Goal: Task Accomplishment & Management: Use online tool/utility

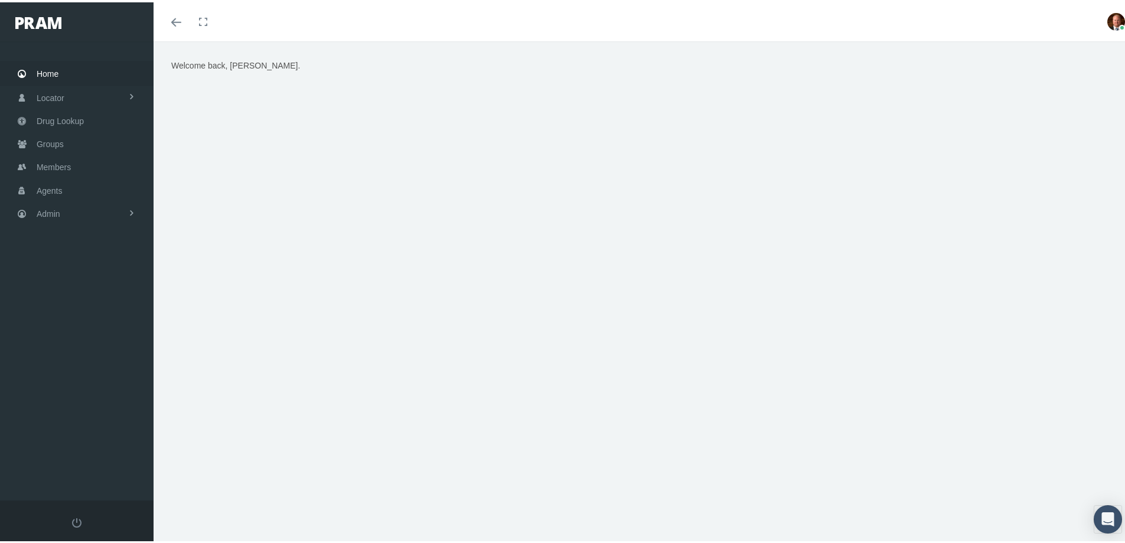
click at [49, 77] on span "Home" at bounding box center [48, 71] width 22 height 22
click at [54, 167] on span "Members" at bounding box center [54, 165] width 34 height 22
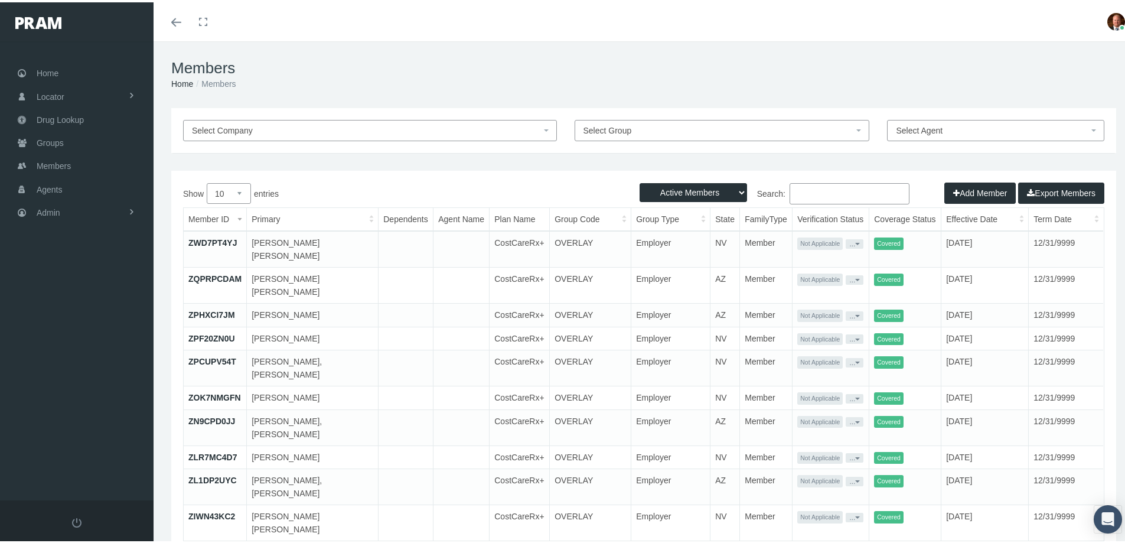
click at [811, 190] on input "Search:" at bounding box center [849, 191] width 120 height 21
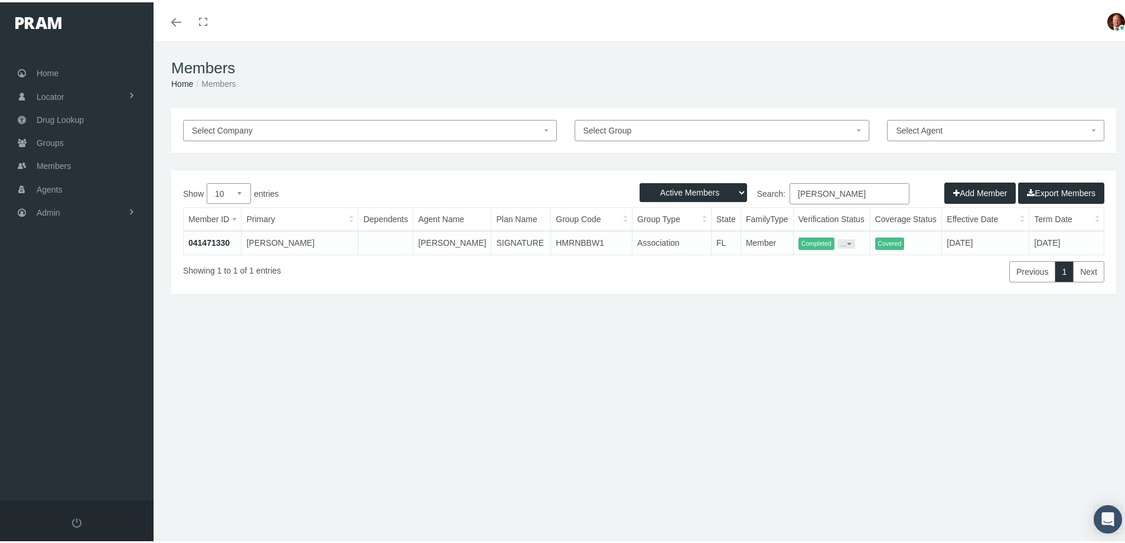
type input "gregory sykes"
click at [222, 238] on link "041471330" at bounding box center [208, 240] width 41 height 9
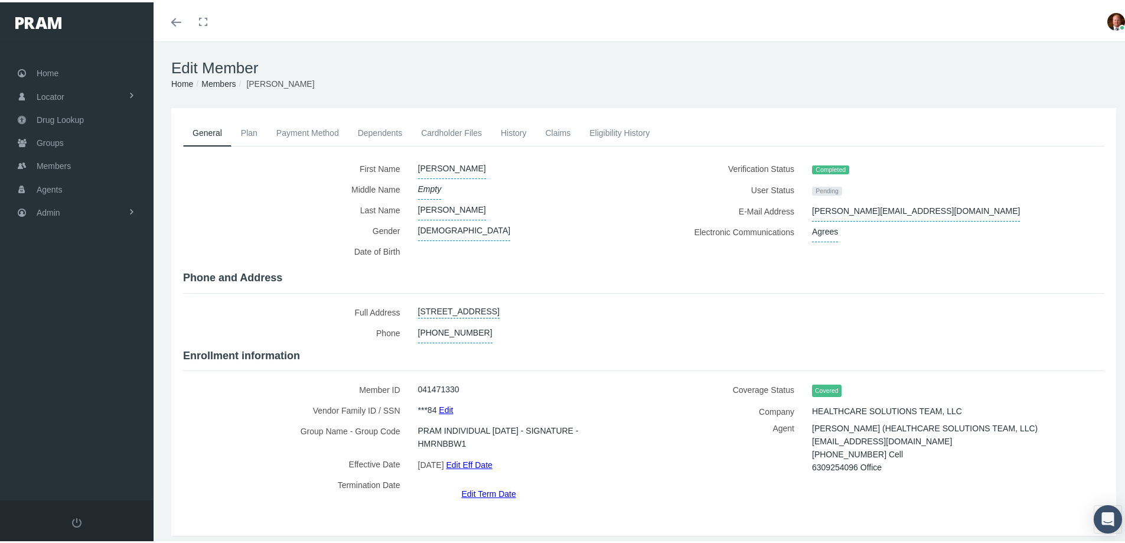
click at [315, 133] on link "Payment Method" at bounding box center [307, 130] width 81 height 26
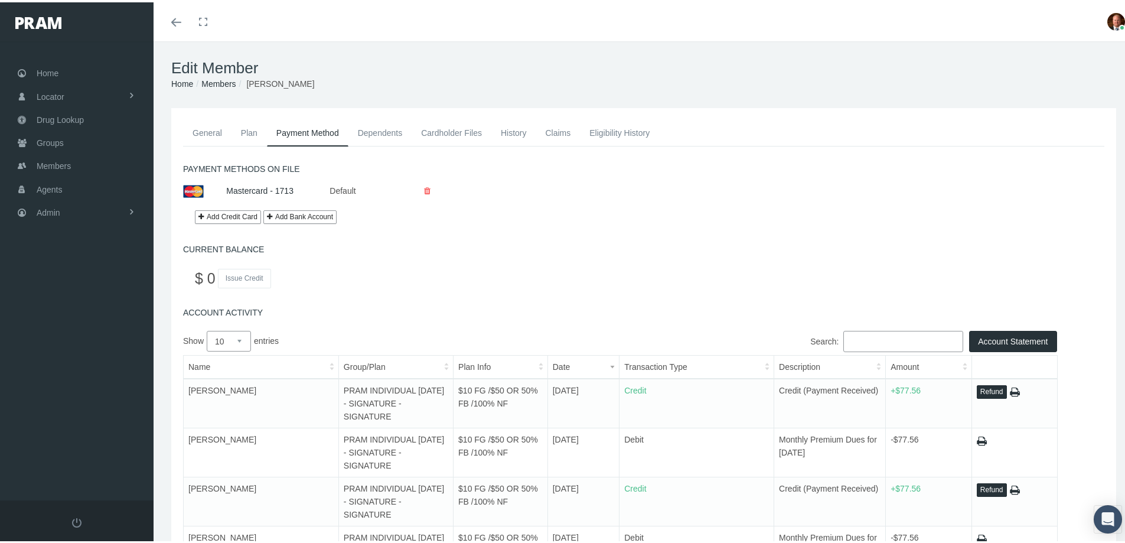
click at [509, 138] on link "History" at bounding box center [513, 130] width 45 height 26
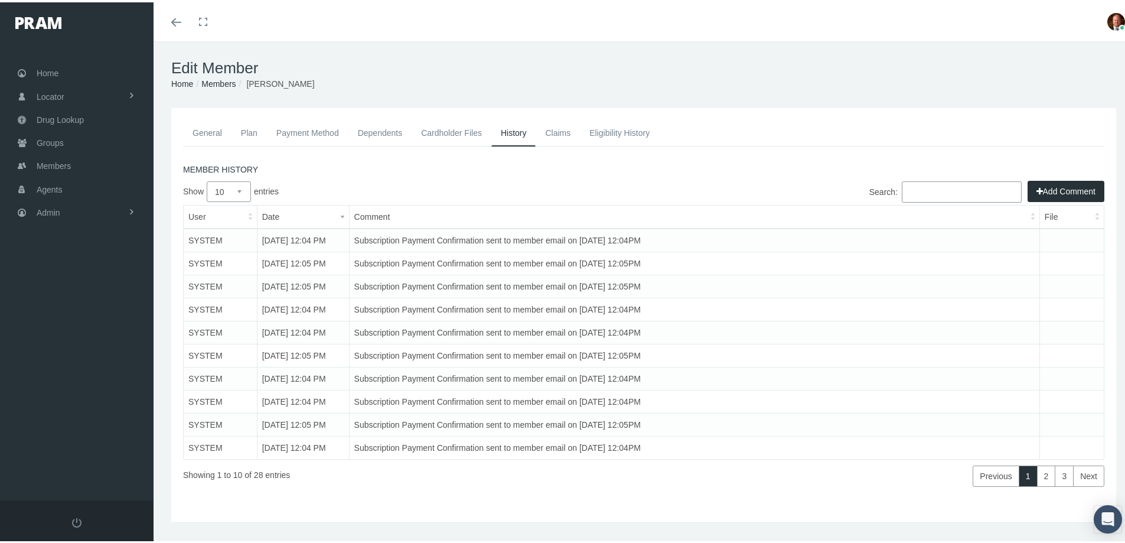
click at [305, 135] on link "Payment Method" at bounding box center [307, 130] width 81 height 26
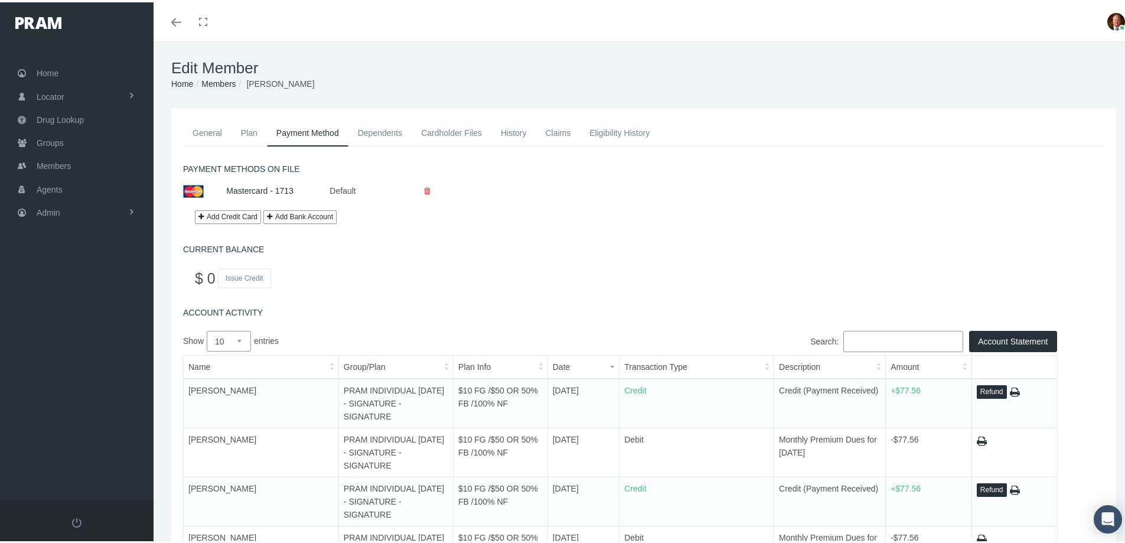
click at [203, 132] on link "General" at bounding box center [207, 130] width 48 height 26
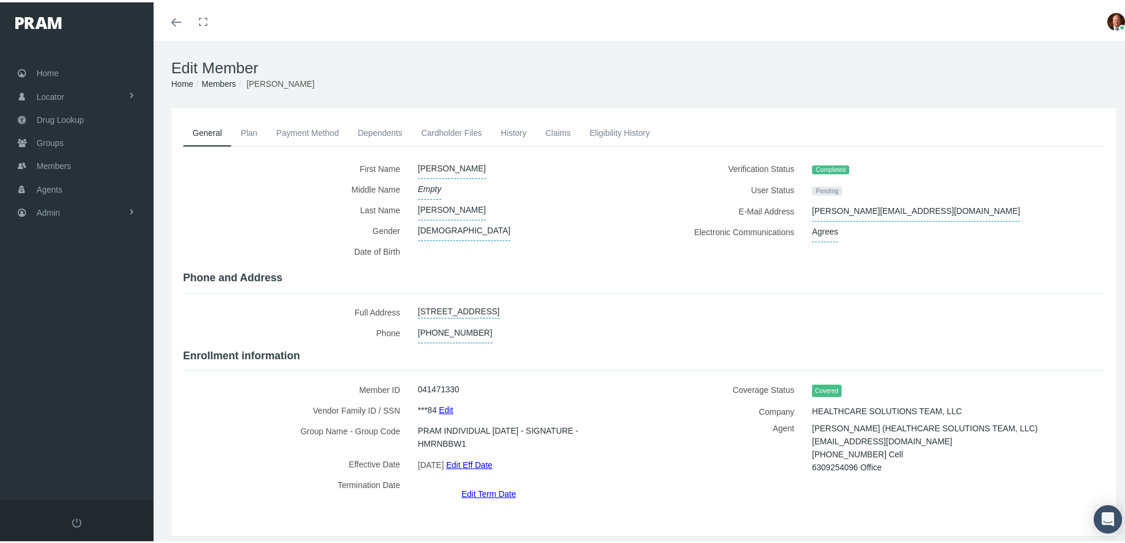
click at [307, 132] on link "Payment Method" at bounding box center [307, 130] width 81 height 26
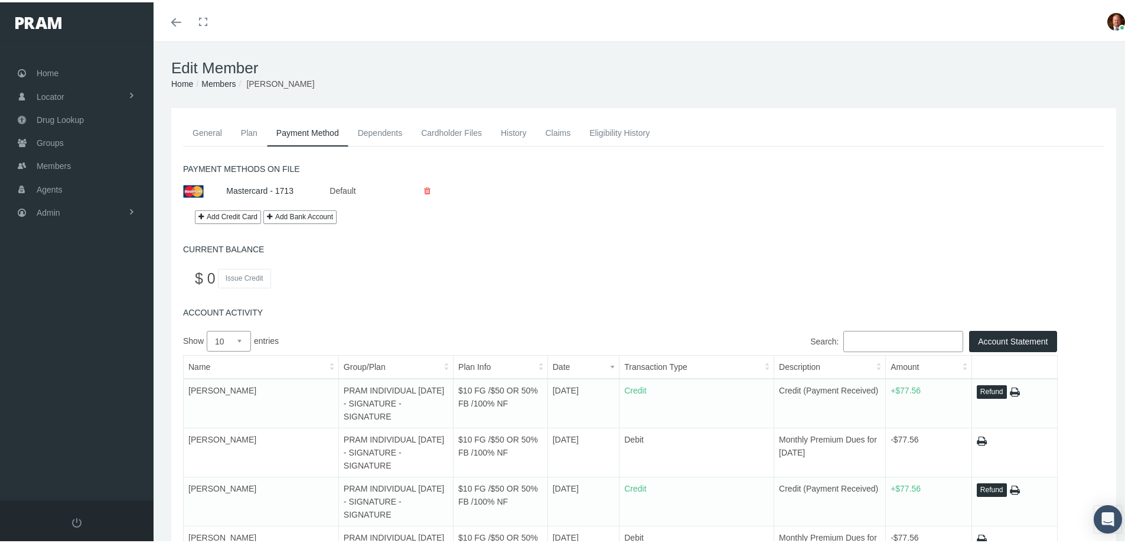
click at [208, 126] on link "General" at bounding box center [207, 130] width 48 height 26
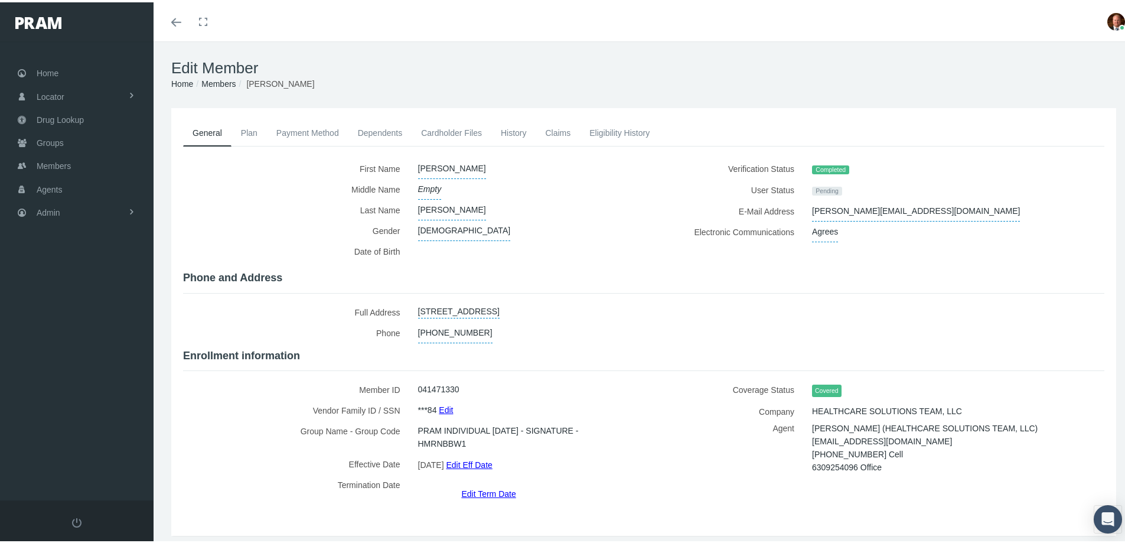
click at [306, 133] on link "Payment Method" at bounding box center [307, 130] width 81 height 26
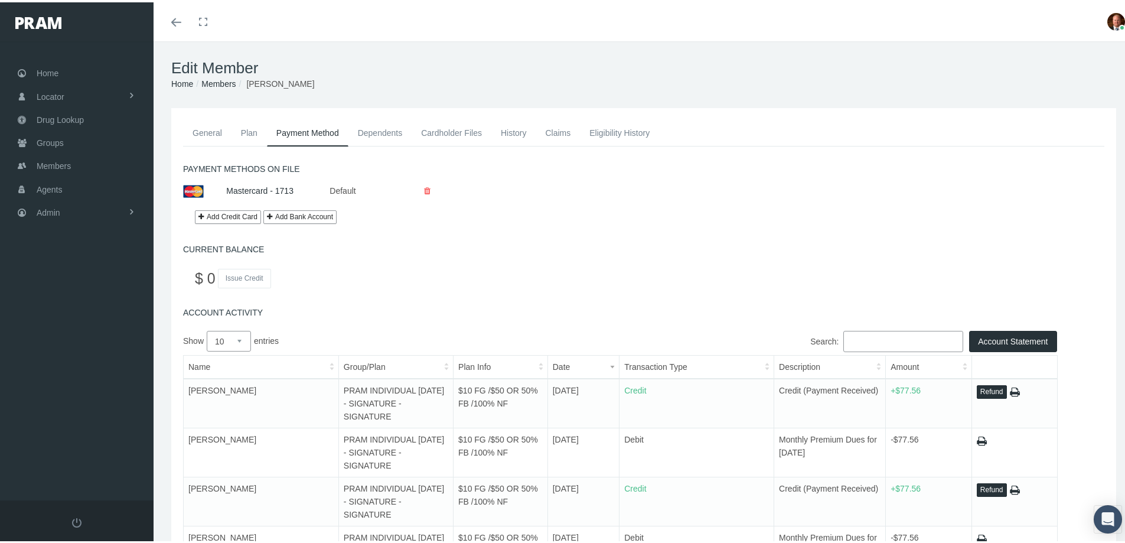
click at [370, 126] on link "Dependents" at bounding box center [380, 130] width 64 height 26
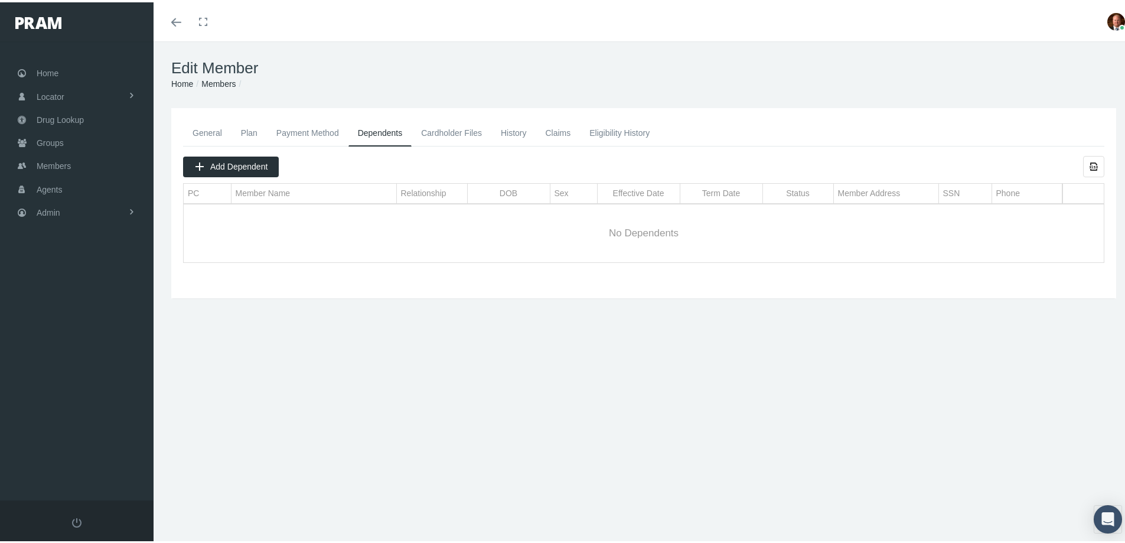
click at [204, 129] on link "General" at bounding box center [207, 130] width 48 height 26
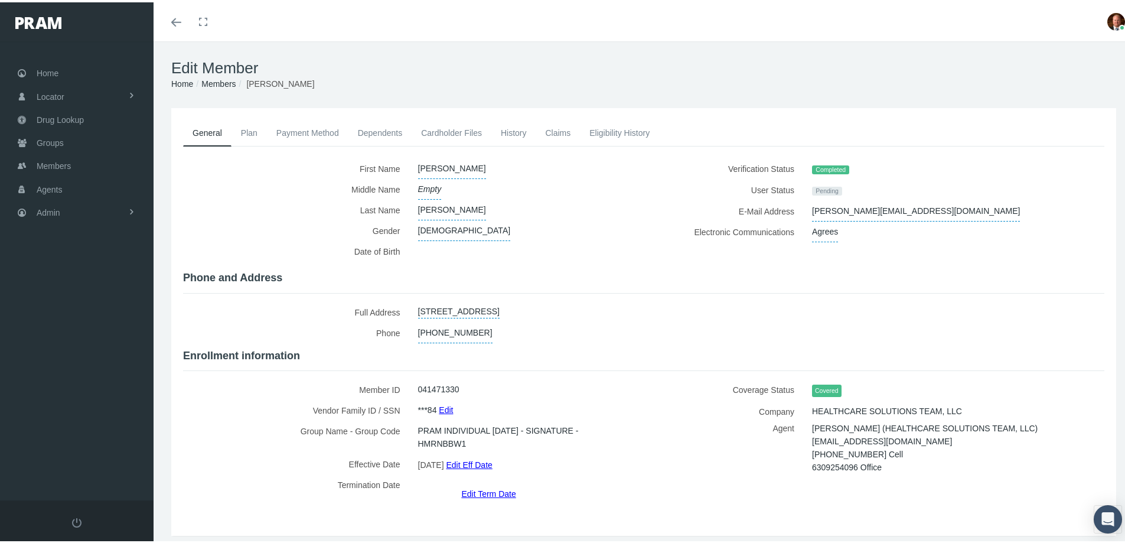
scroll to position [30, 0]
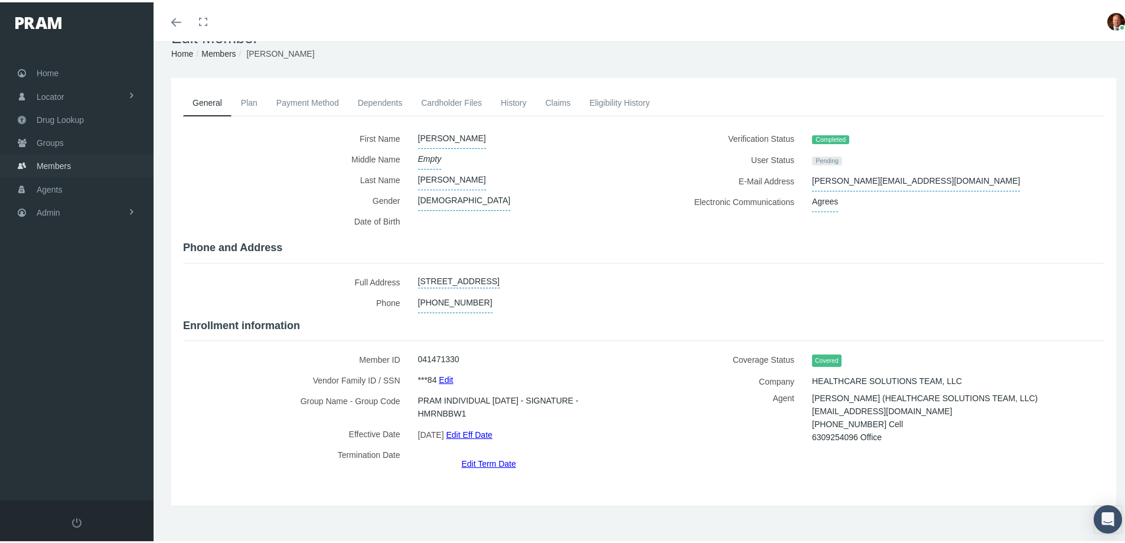
click at [53, 157] on span "Members" at bounding box center [54, 163] width 34 height 22
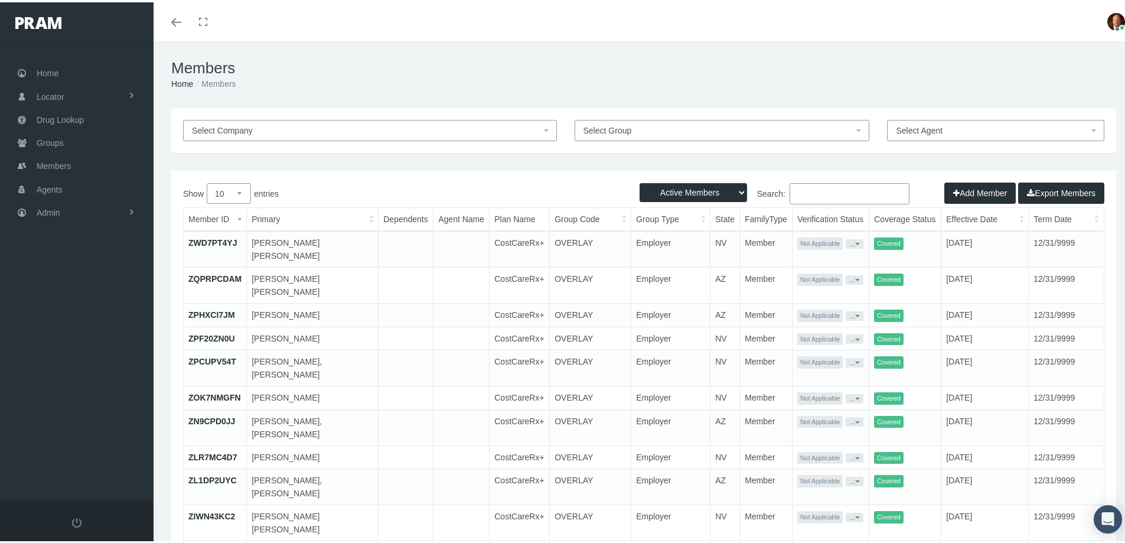
click at [845, 190] on input "Search:" at bounding box center [849, 191] width 120 height 21
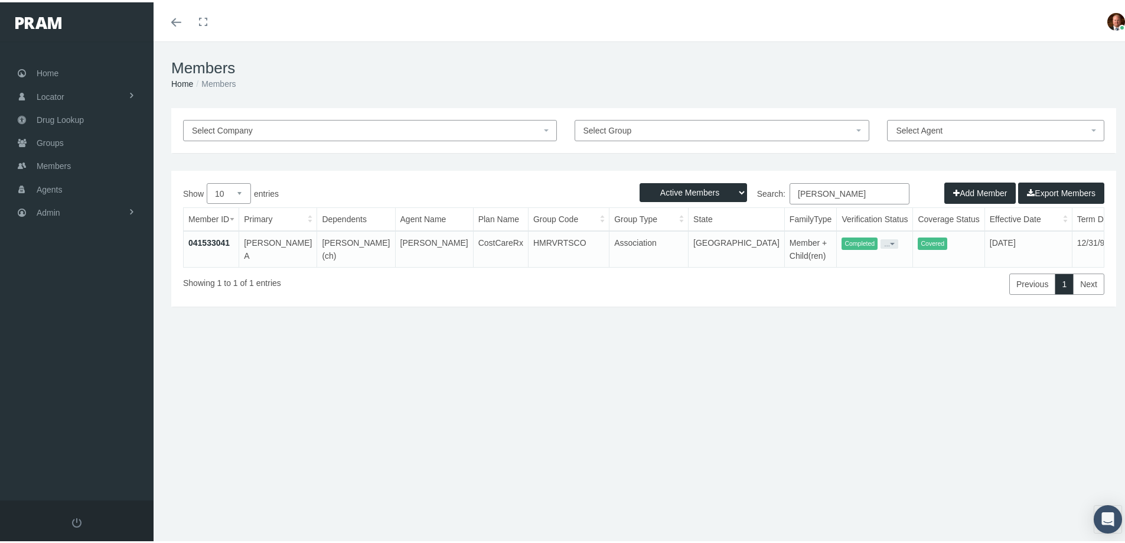
type input "selene ramirez"
click at [217, 240] on link "041533041" at bounding box center [208, 240] width 41 height 9
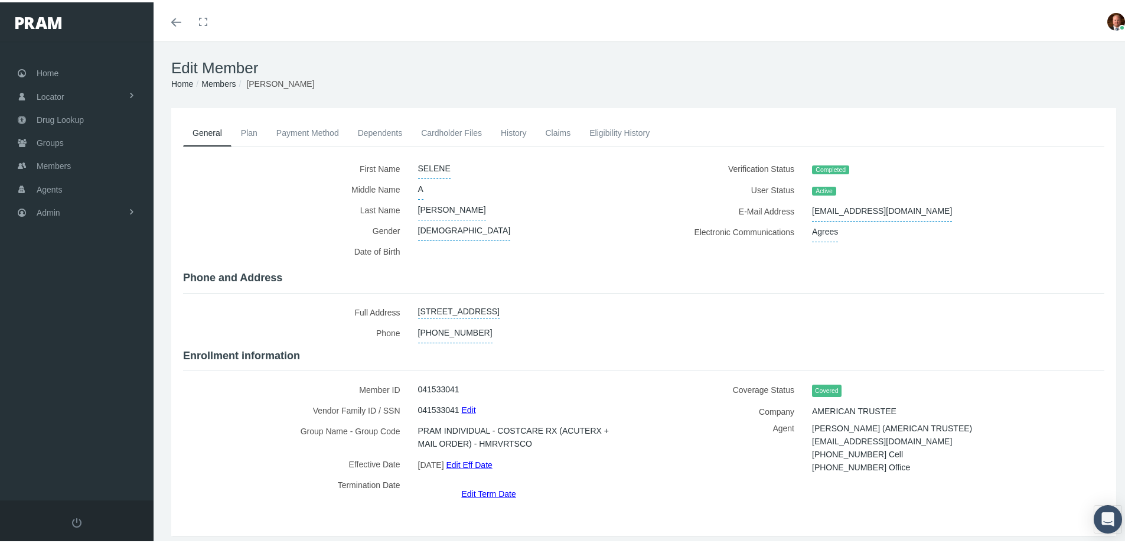
click at [320, 135] on link "Payment Method" at bounding box center [307, 130] width 81 height 26
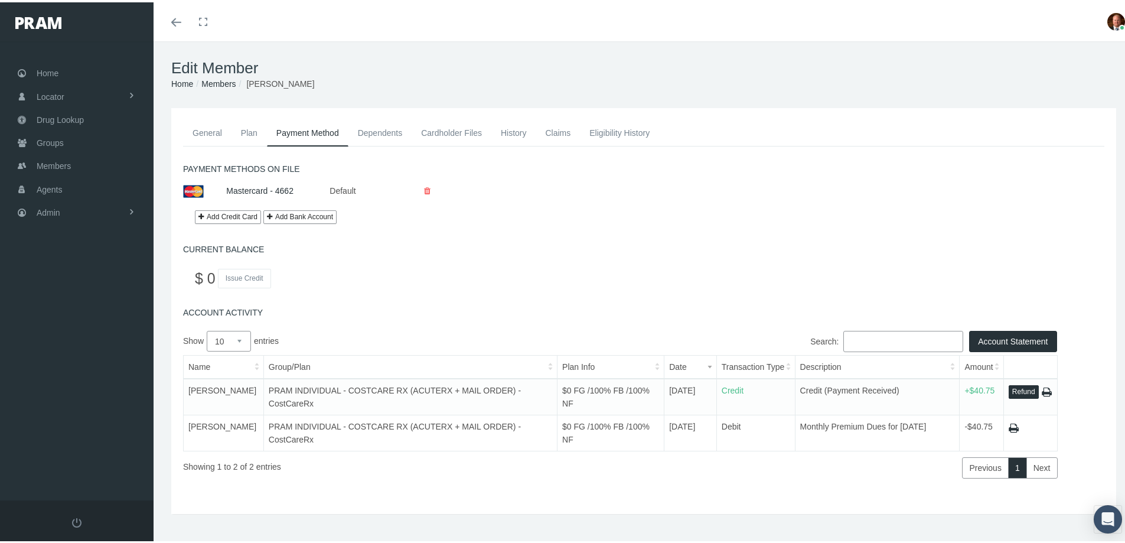
click at [210, 130] on link "General" at bounding box center [207, 130] width 48 height 26
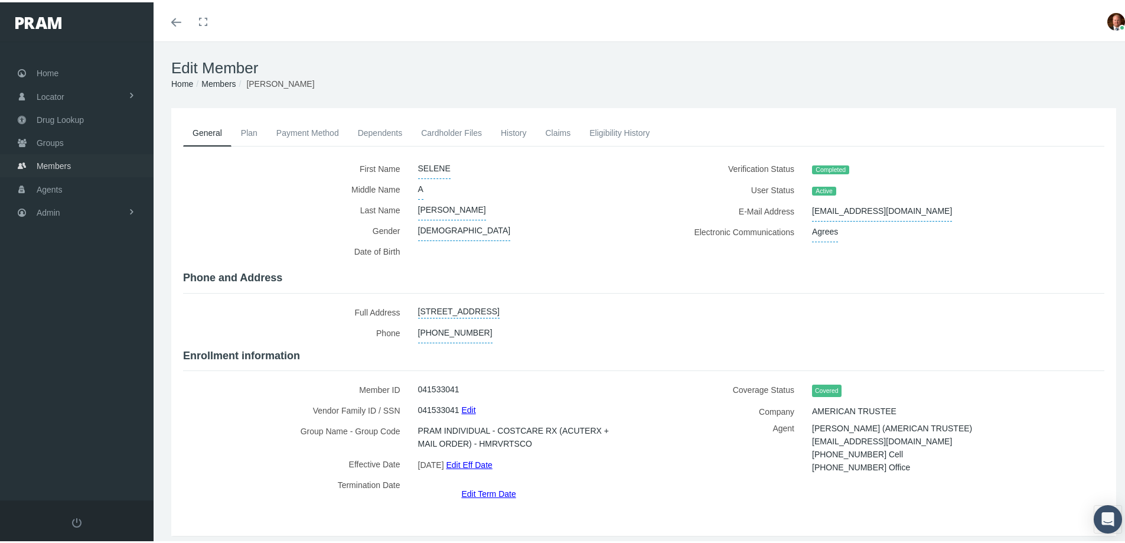
click at [58, 164] on span "Members" at bounding box center [54, 163] width 34 height 22
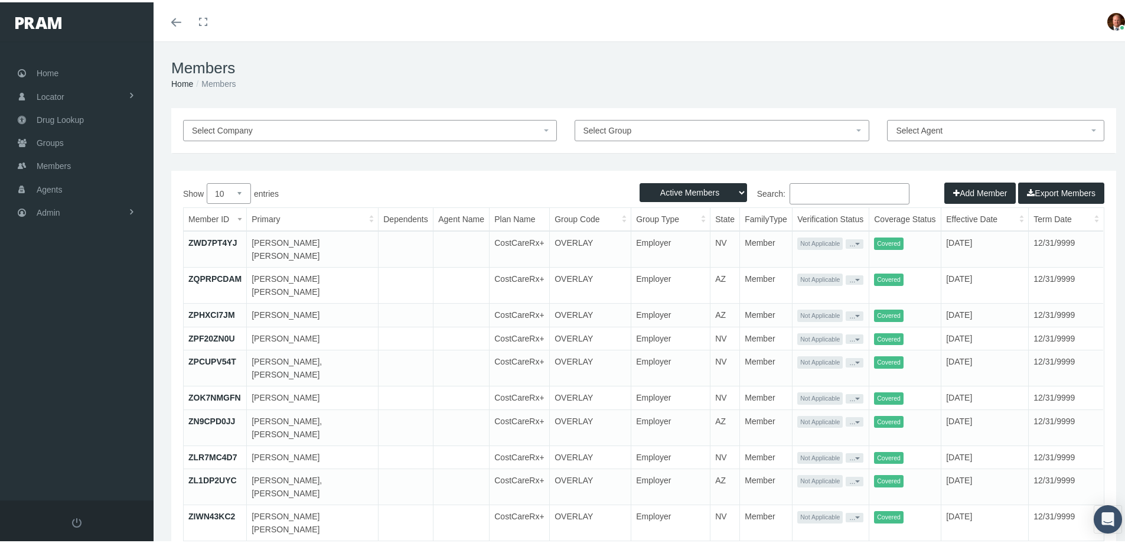
click at [810, 191] on input "Search:" at bounding box center [849, 191] width 120 height 21
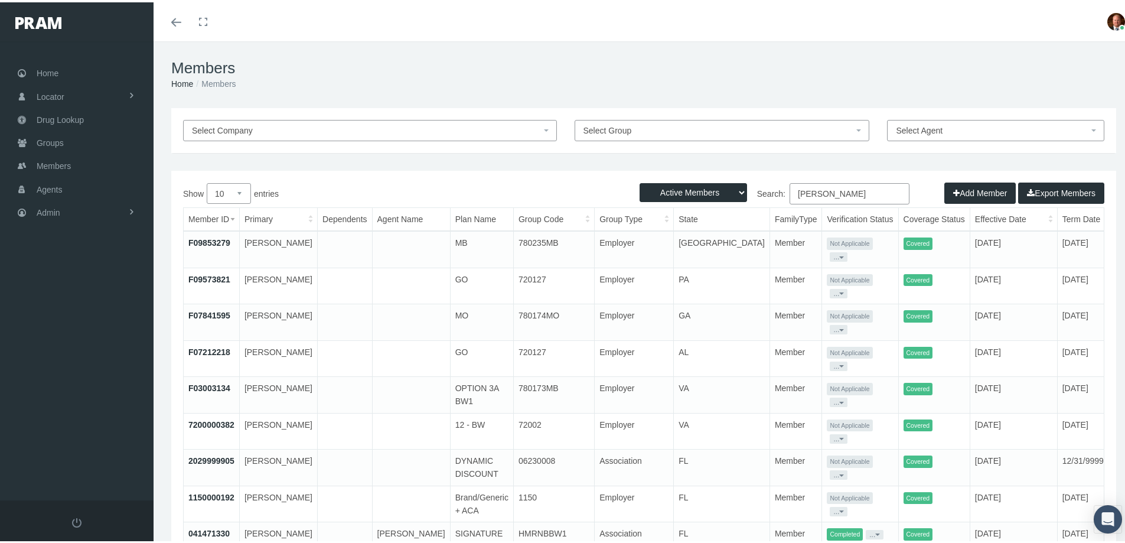
type input "sykes"
click at [223, 526] on link "041471330" at bounding box center [208, 530] width 41 height 9
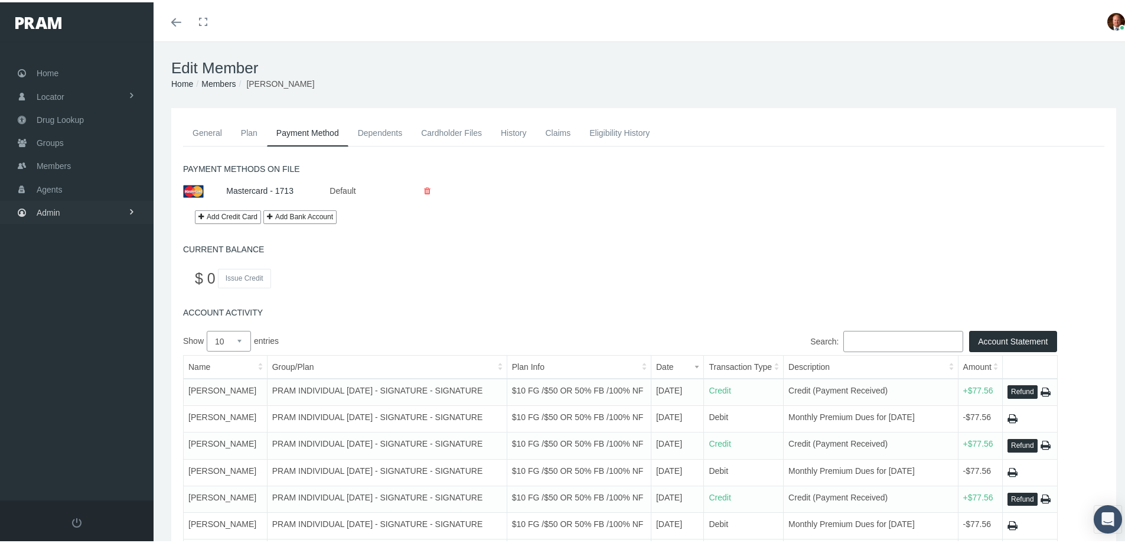
click at [64, 208] on link "Admin" at bounding box center [77, 209] width 154 height 23
click at [70, 237] on span "Security" at bounding box center [63, 236] width 30 height 20
click at [76, 301] on span "User Lookup" at bounding box center [69, 301] width 47 height 20
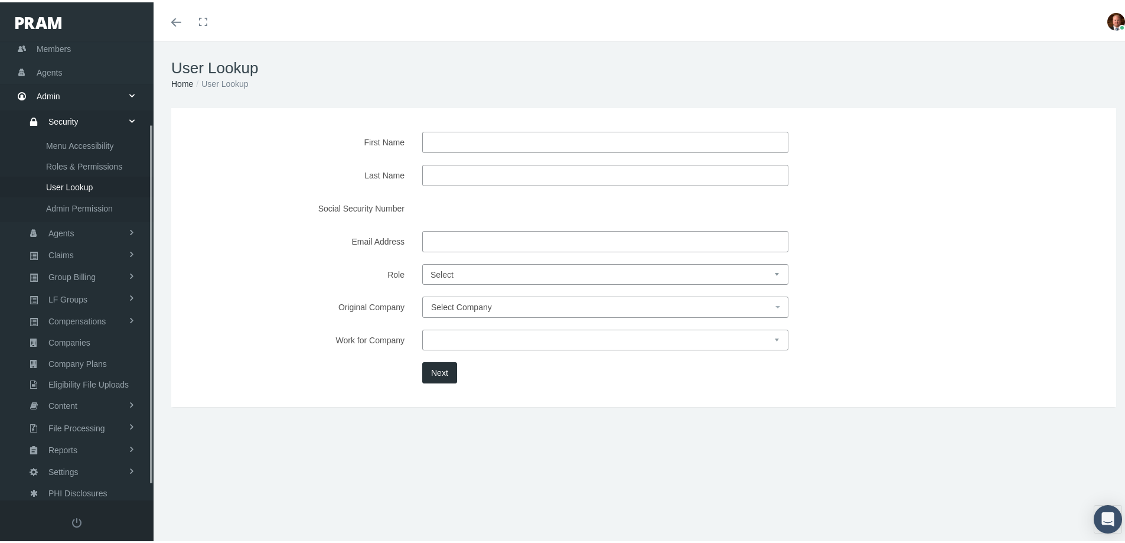
scroll to position [125, 0]
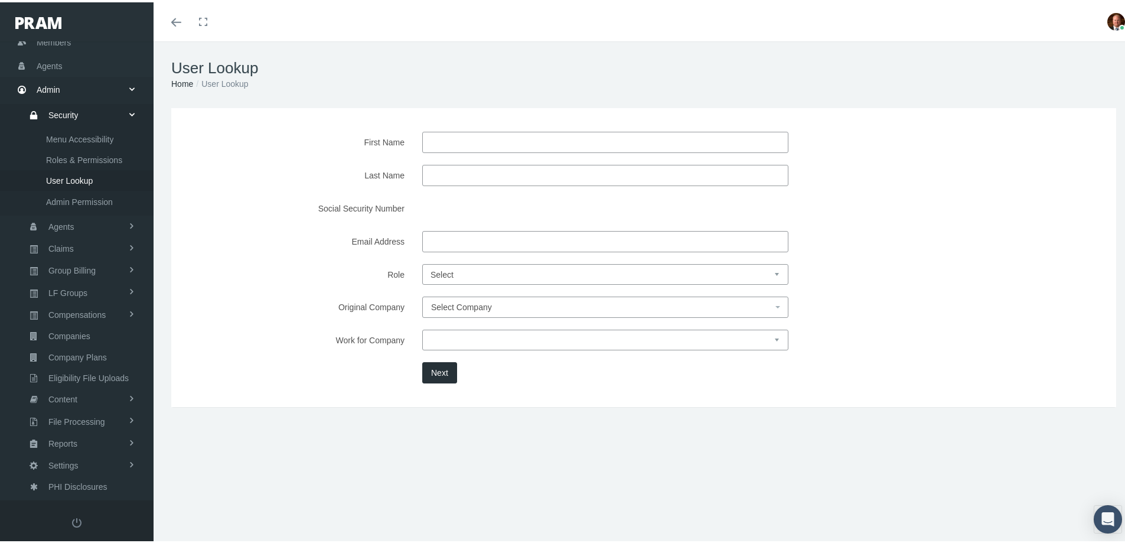
click at [468, 137] on input "First Name" at bounding box center [605, 139] width 366 height 21
type input "[PERSON_NAME]"
click at [334, 291] on div "First Name [PERSON_NAME] Name [PERSON_NAME] Social Security Number Email Addres…" at bounding box center [643, 255] width 903 height 252
click at [433, 372] on button "Next" at bounding box center [439, 370] width 35 height 21
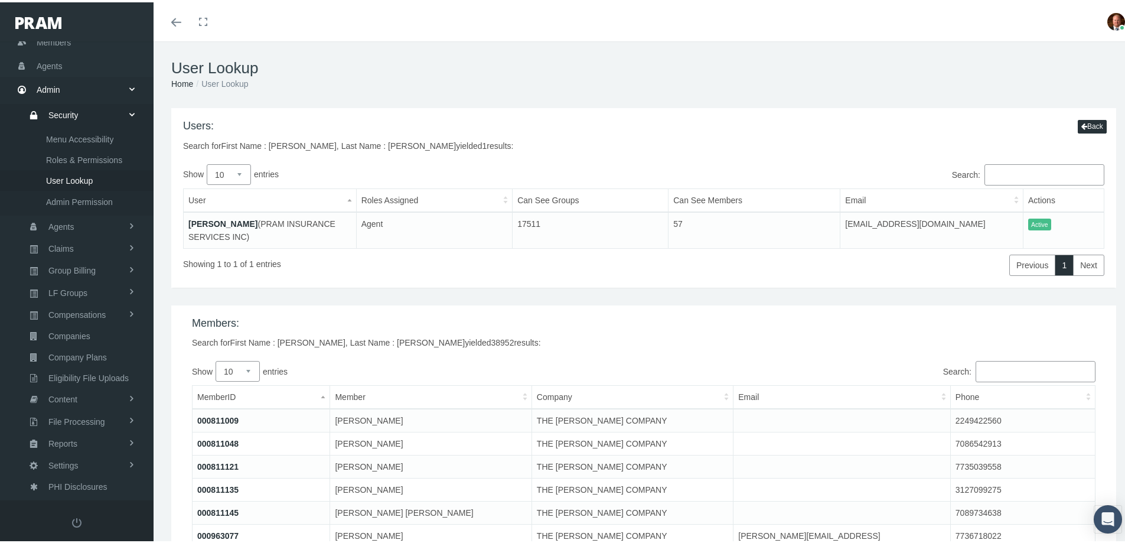
click at [223, 223] on link "[PERSON_NAME]" at bounding box center [222, 221] width 69 height 9
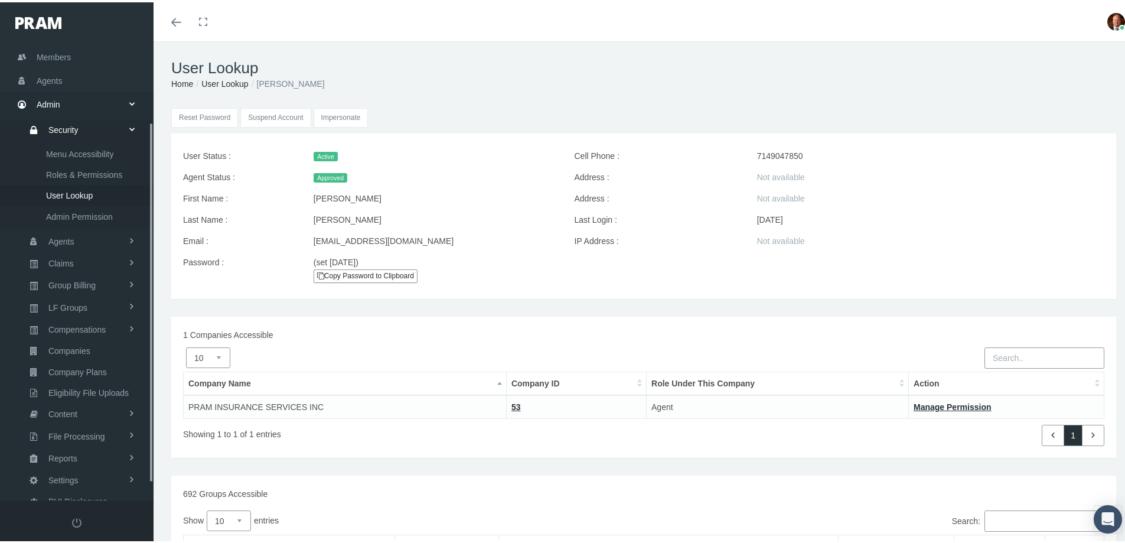
scroll to position [125, 0]
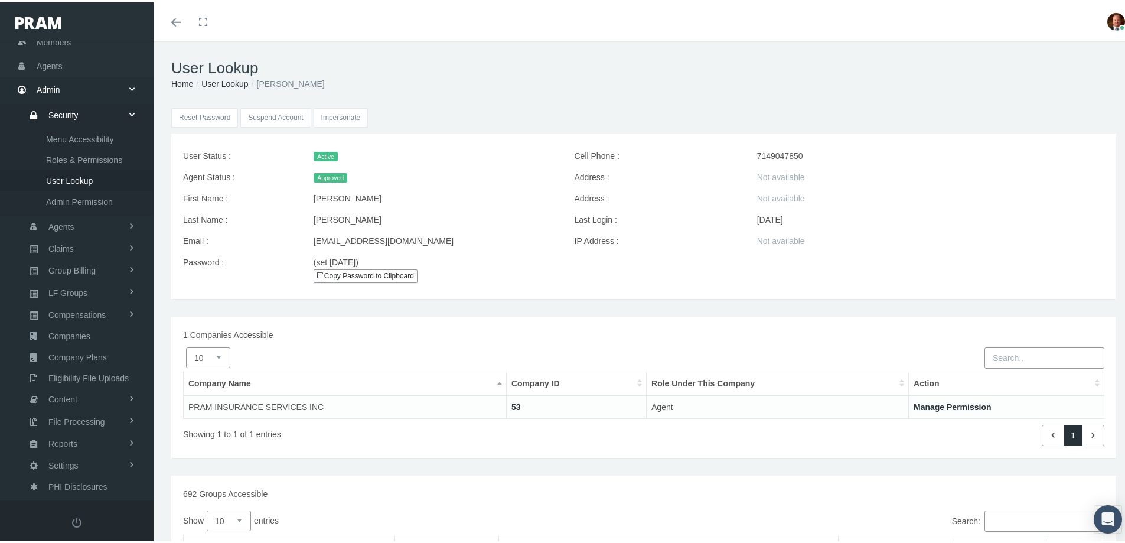
click at [341, 117] on input "Impersonate" at bounding box center [341, 115] width 55 height 19
